Goal: Find specific page/section: Find specific page/section

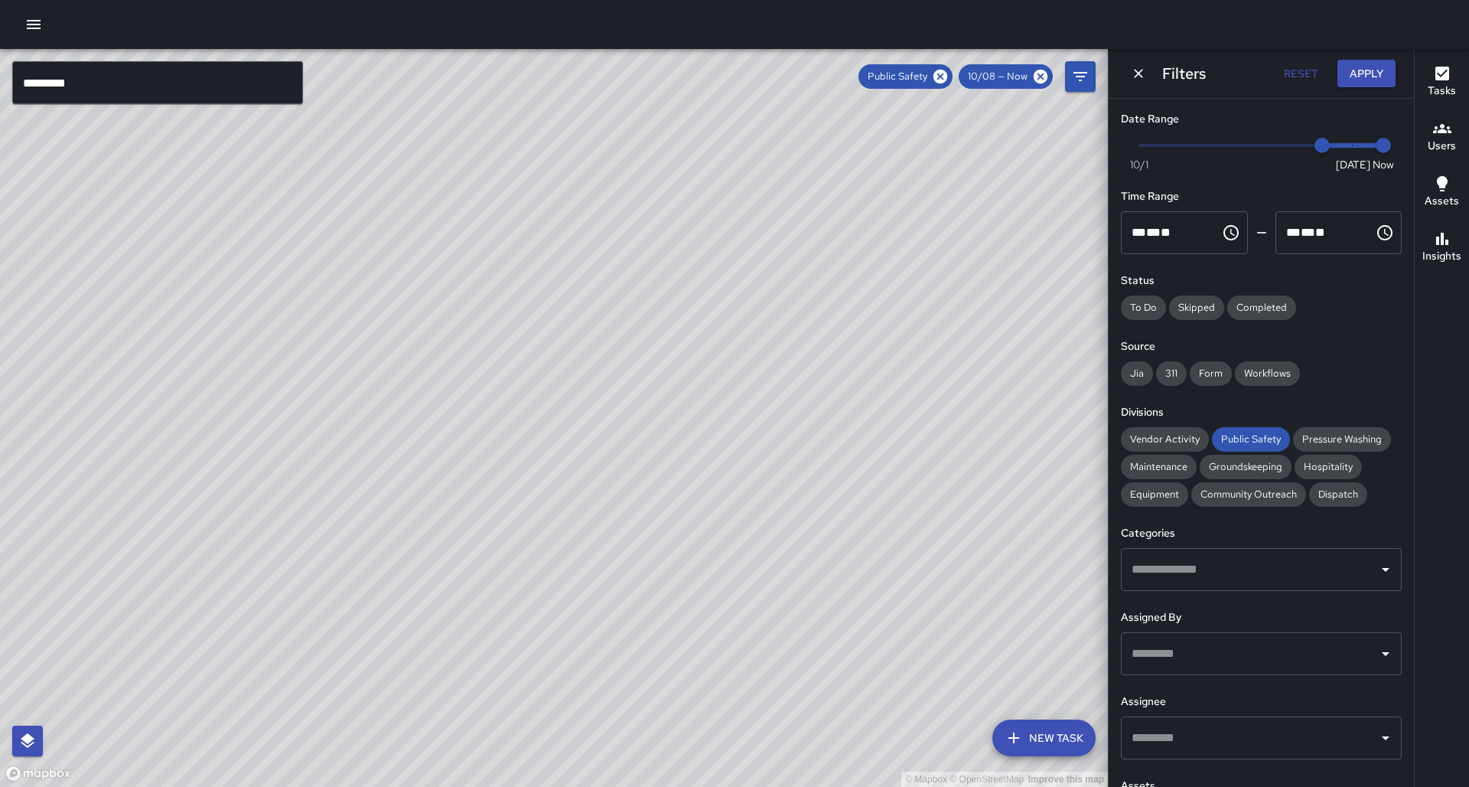
drag, startPoint x: 756, startPoint y: 277, endPoint x: 578, endPoint y: 438, distance: 240.0
click at [571, 464] on div "© Mapbox © OpenStreetMap Improve this map" at bounding box center [554, 418] width 1108 height 738
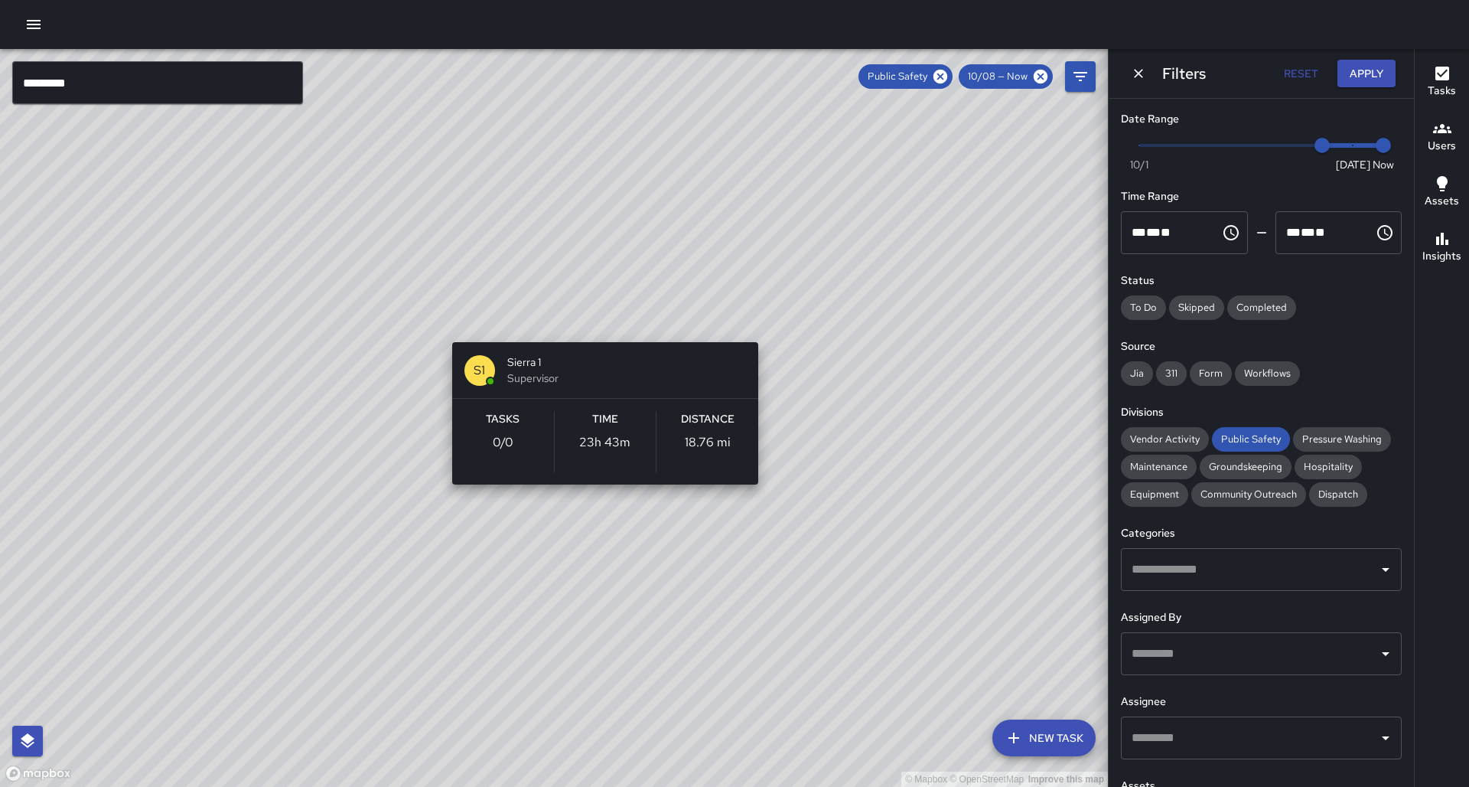
click at [582, 327] on div "© Mapbox © OpenStreetMap Improve this map S1 Sierra 1 Supervisor Tasks 0 / 0 Ti…" at bounding box center [554, 418] width 1108 height 738
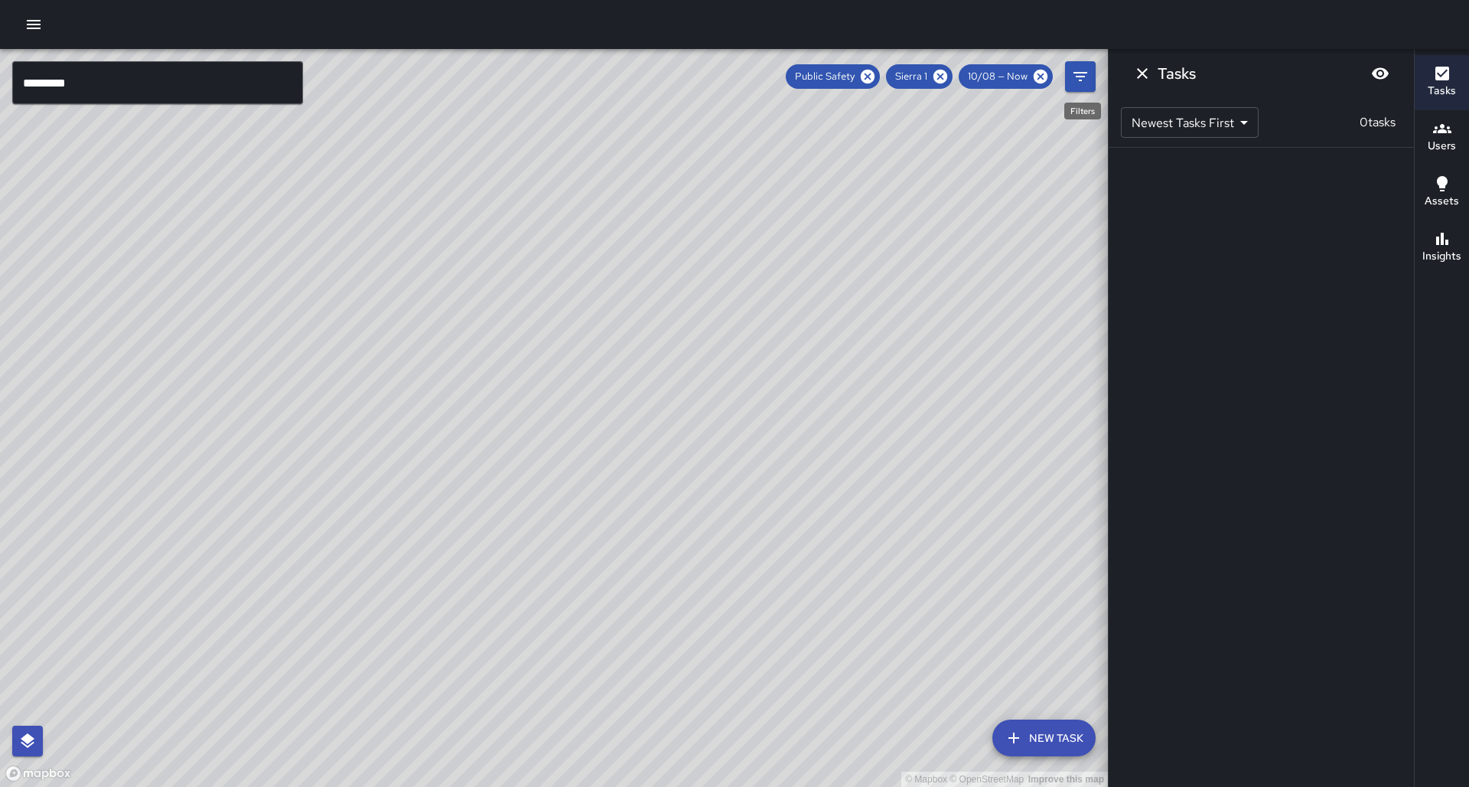
click at [1069, 72] on button "Filters" at bounding box center [1080, 76] width 31 height 31
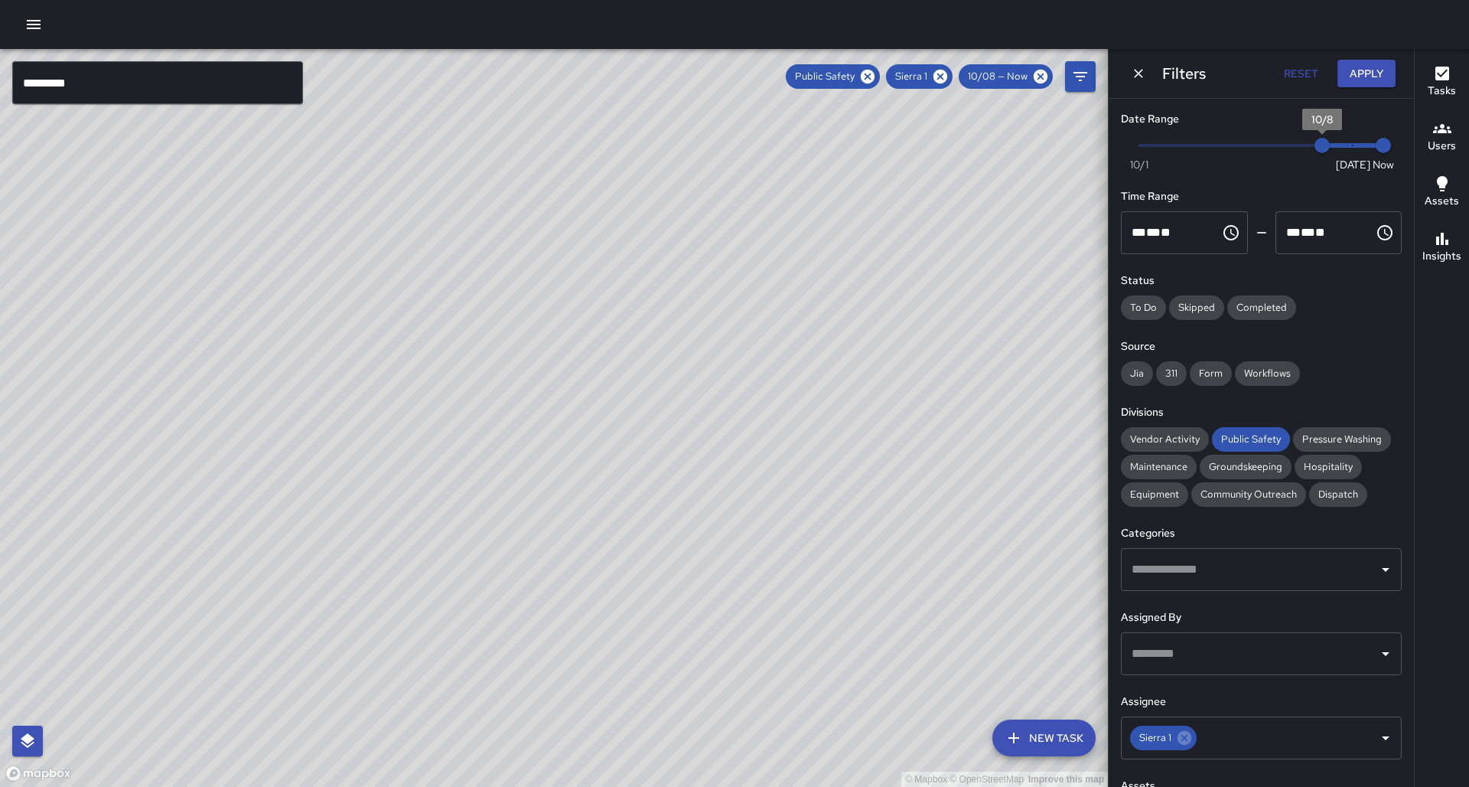
type input "*"
drag, startPoint x: 1328, startPoint y: 146, endPoint x: 1393, endPoint y: 139, distance: 65.5
click at [1393, 139] on div "Now [DATE] [DATE] 9:25 am" at bounding box center [1261, 155] width 281 height 42
click at [1361, 68] on button "Apply" at bounding box center [1367, 74] width 58 height 28
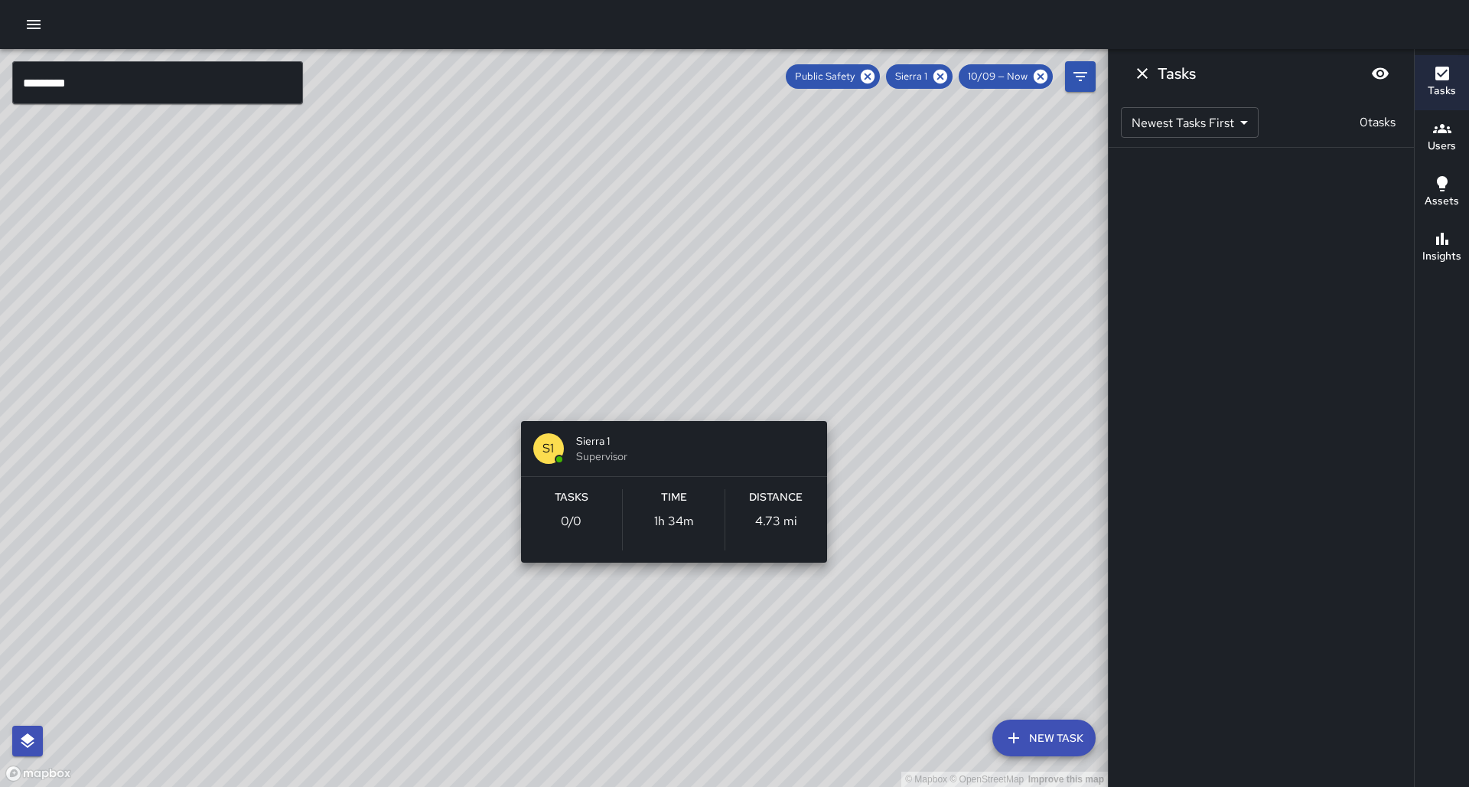
click at [666, 404] on div "© Mapbox © OpenStreetMap Improve this map S1 Sierra 1 Supervisor Tasks 0 / 0 Ti…" at bounding box center [554, 418] width 1108 height 738
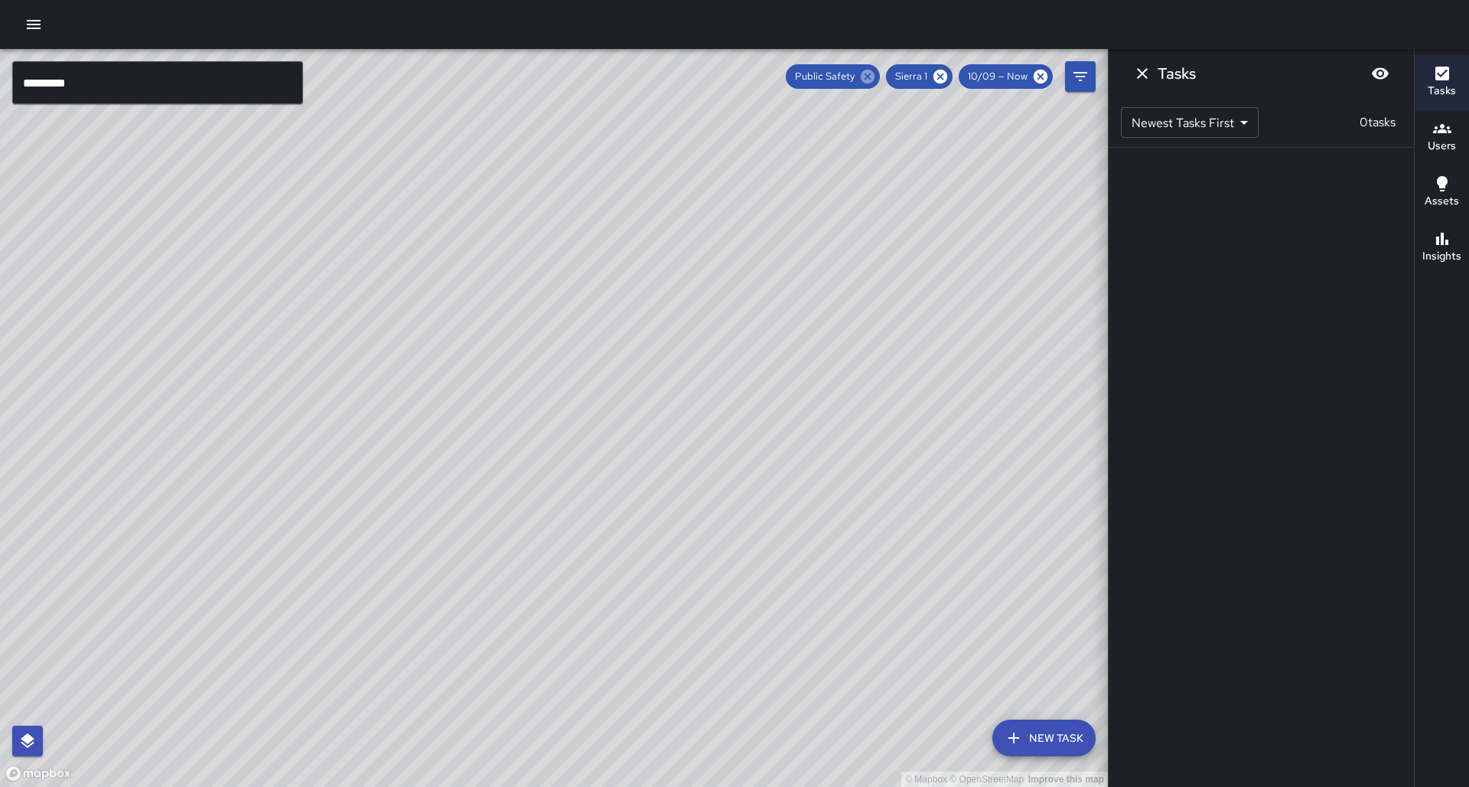
click at [875, 77] on icon at bounding box center [868, 77] width 14 height 14
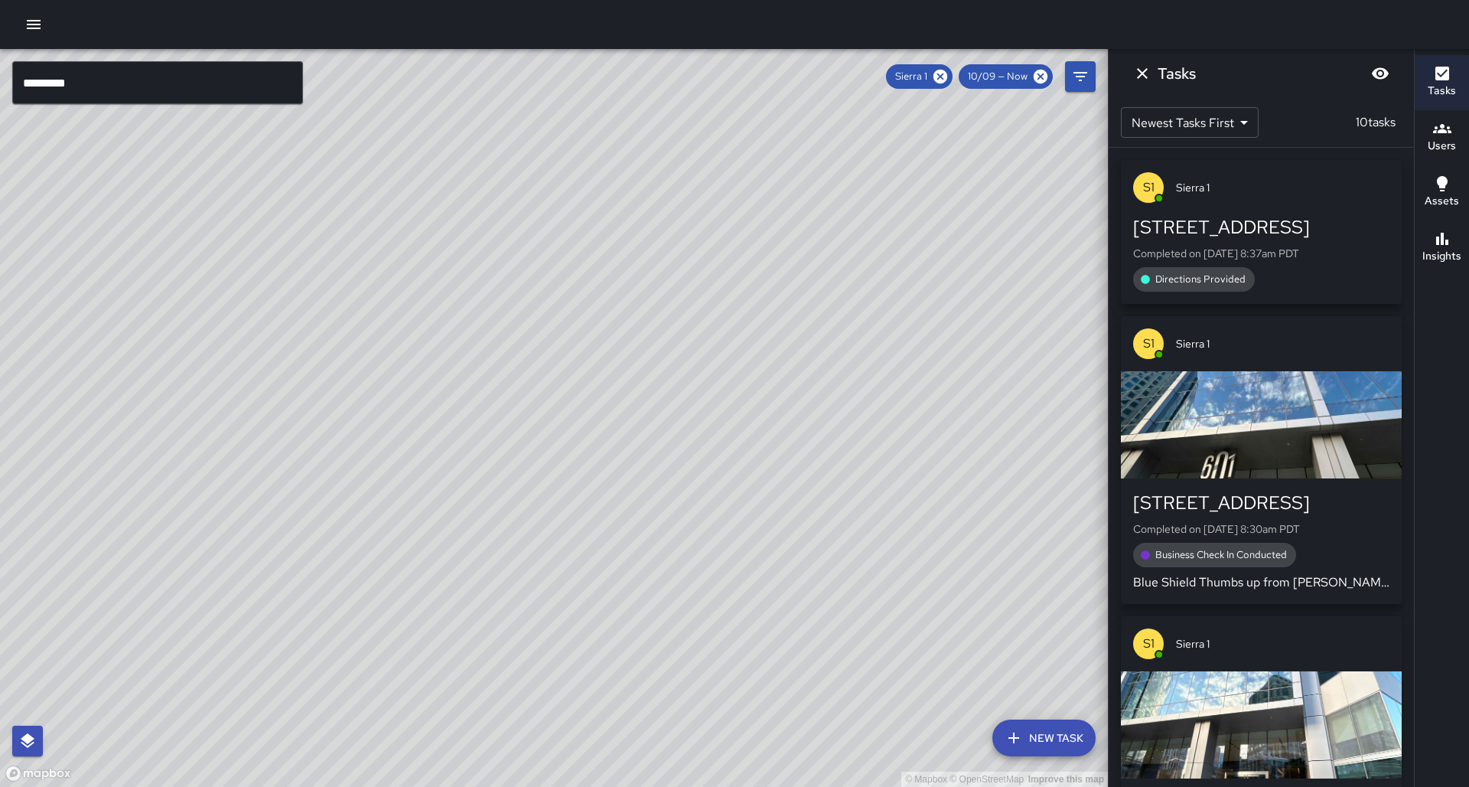
drag, startPoint x: 560, startPoint y: 335, endPoint x: 612, endPoint y: 253, distance: 97.7
click at [608, 251] on div "© Mapbox © OpenStreetMap Improve this map" at bounding box center [554, 418] width 1108 height 738
drag, startPoint x: 686, startPoint y: 403, endPoint x: 733, endPoint y: 334, distance: 83.2
click at [735, 332] on div "© Mapbox © OpenStreetMap Improve this map" at bounding box center [554, 418] width 1108 height 738
click at [949, 75] on icon at bounding box center [940, 76] width 17 height 17
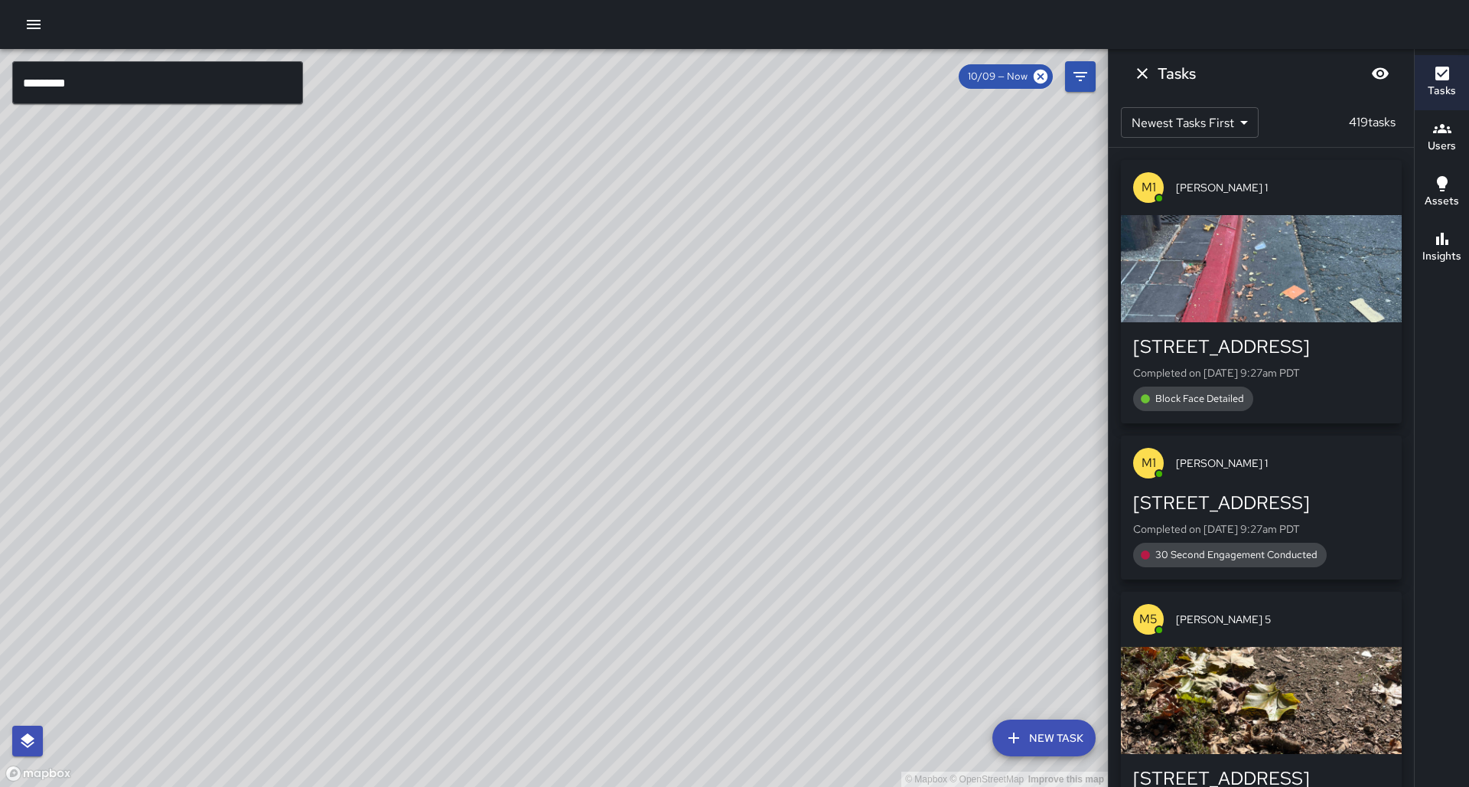
drag, startPoint x: 695, startPoint y: 217, endPoint x: 538, endPoint y: 386, distance: 230.7
click at [538, 386] on div "© Mapbox © OpenStreetMap Improve this map" at bounding box center [554, 418] width 1108 height 738
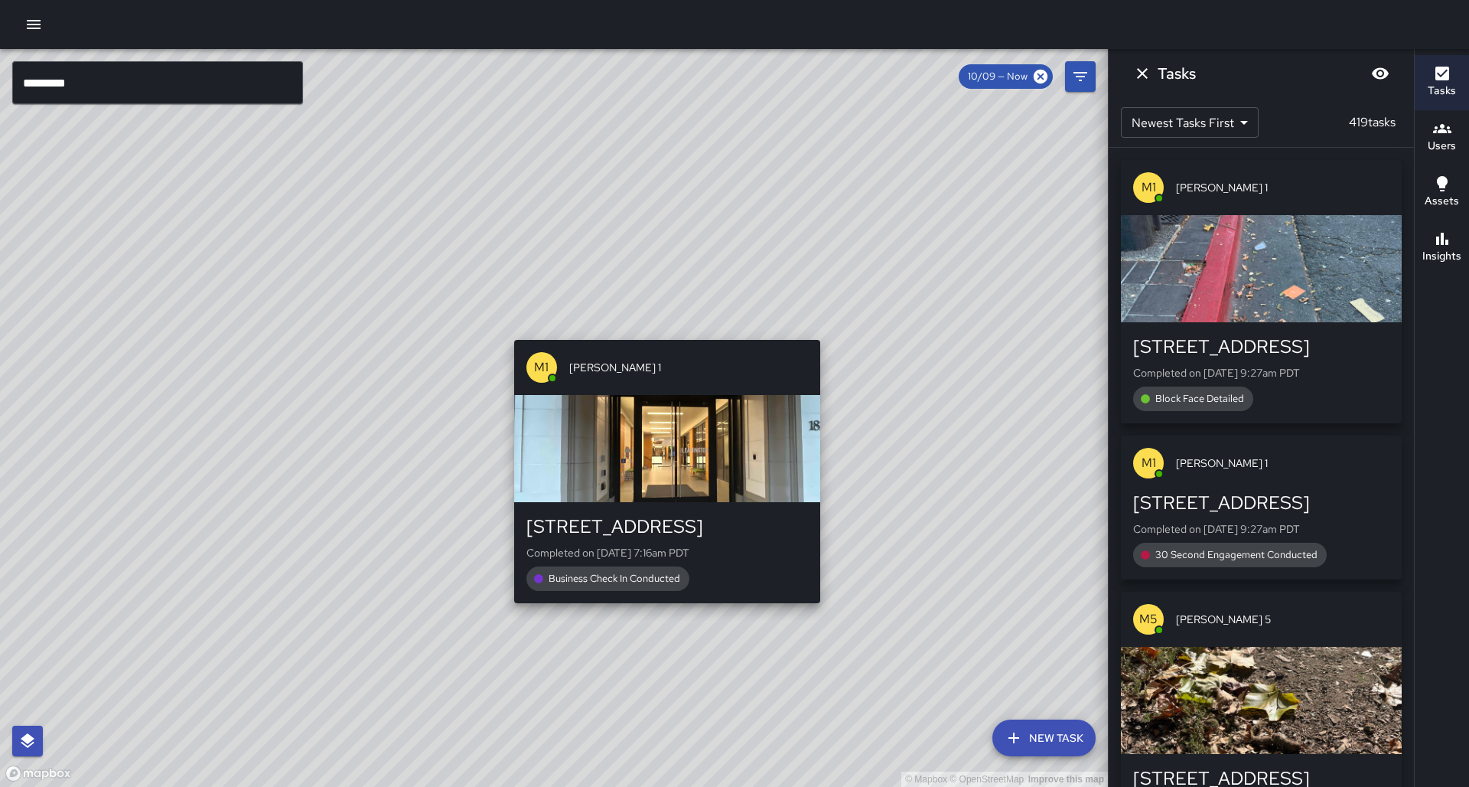
drag, startPoint x: 725, startPoint y: 316, endPoint x: 633, endPoint y: 352, distance: 98.6
click at [633, 352] on div "© Mapbox © OpenStreetMap Improve this map M1 [PERSON_NAME] 1 [STREET_ADDRESS] C…" at bounding box center [554, 418] width 1108 height 738
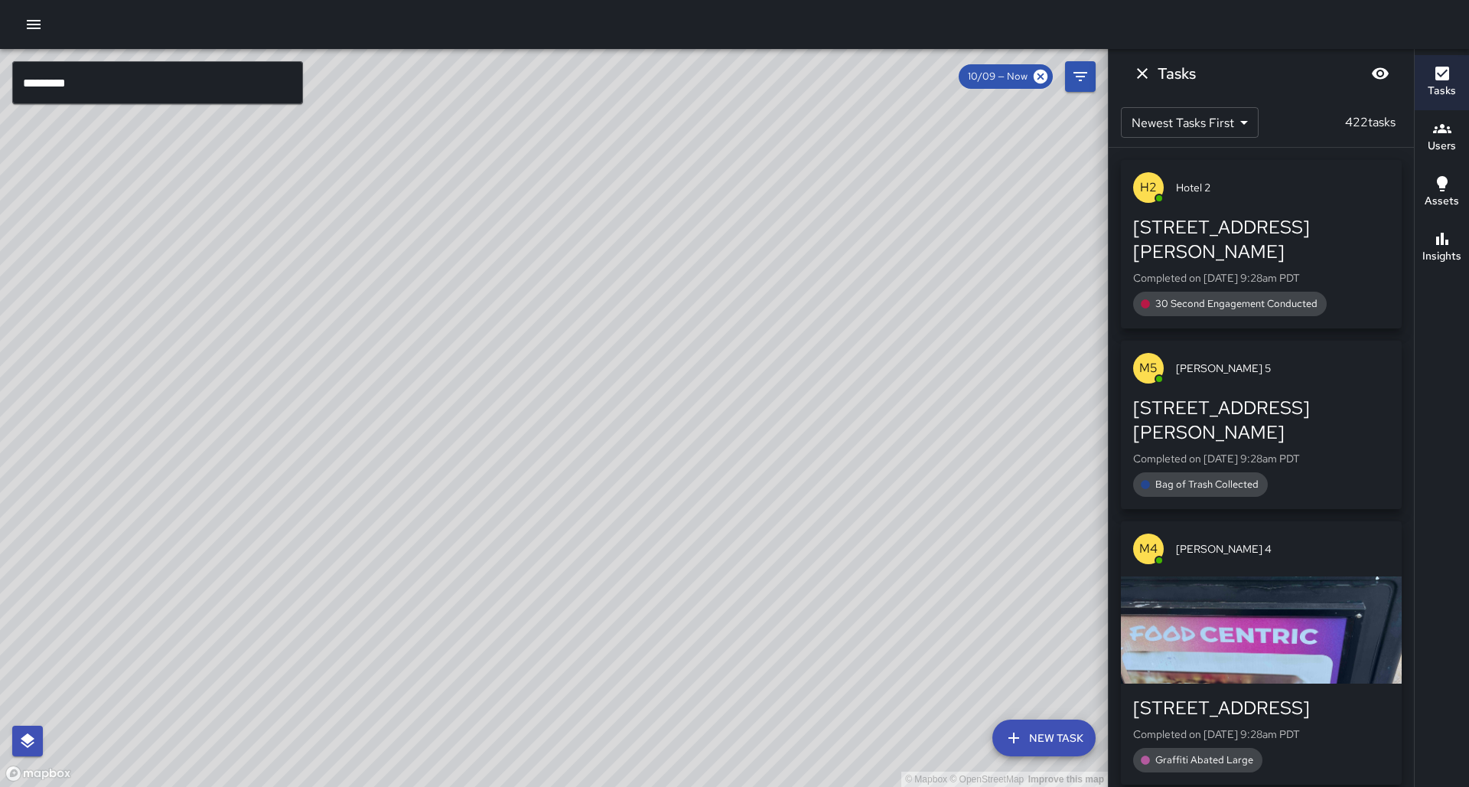
click at [425, 215] on div "© Mapbox © OpenStreetMap Improve this map S6 Sierra 6 Supervisor Tasks 12 / 12 …" at bounding box center [554, 418] width 1108 height 738
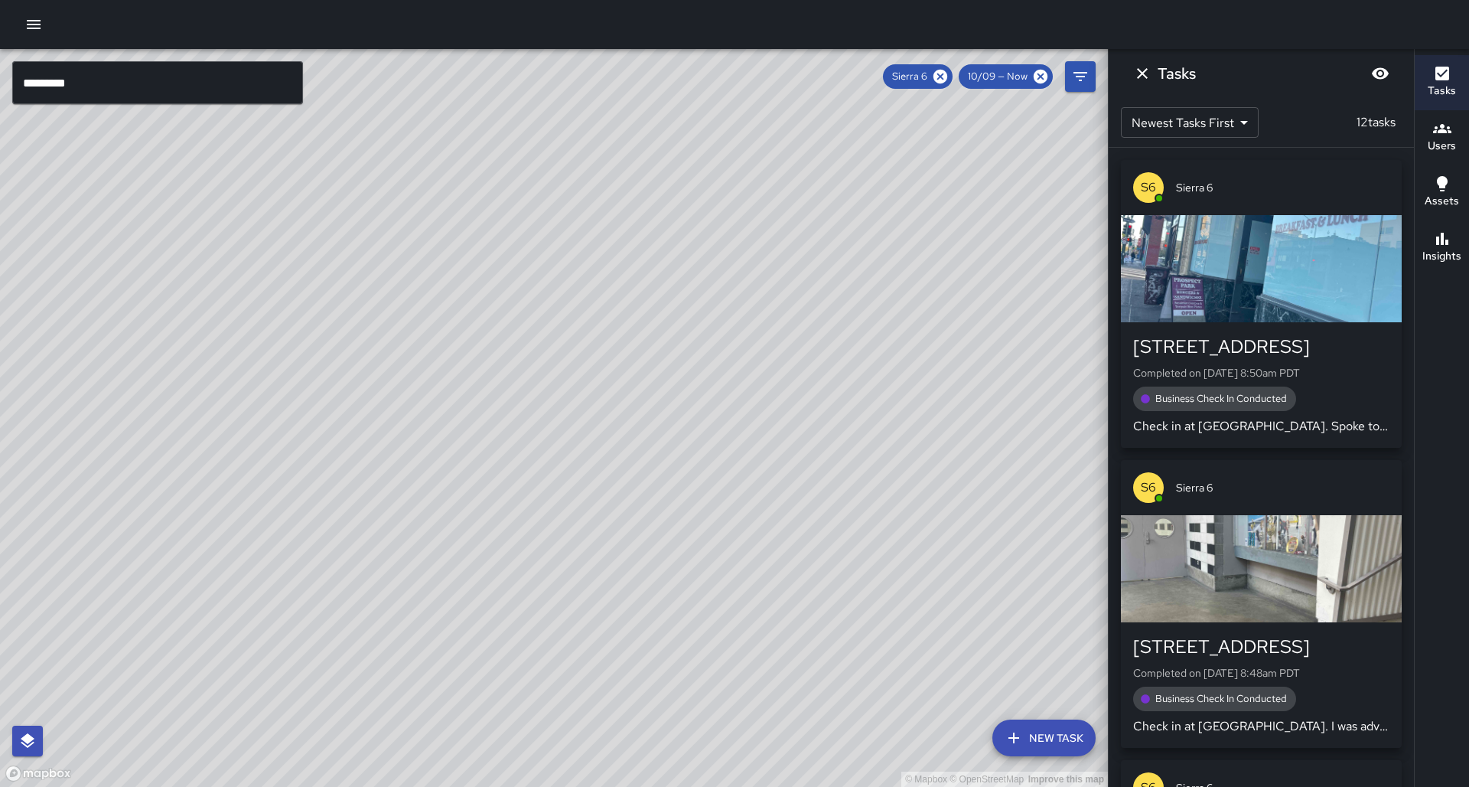
drag, startPoint x: 537, startPoint y: 294, endPoint x: 520, endPoint y: 363, distance: 70.9
click at [520, 364] on div "© Mapbox © OpenStreetMap Improve this map" at bounding box center [554, 418] width 1108 height 738
click at [949, 76] on icon at bounding box center [940, 76] width 17 height 17
